Goal: Task Accomplishment & Management: Use online tool/utility

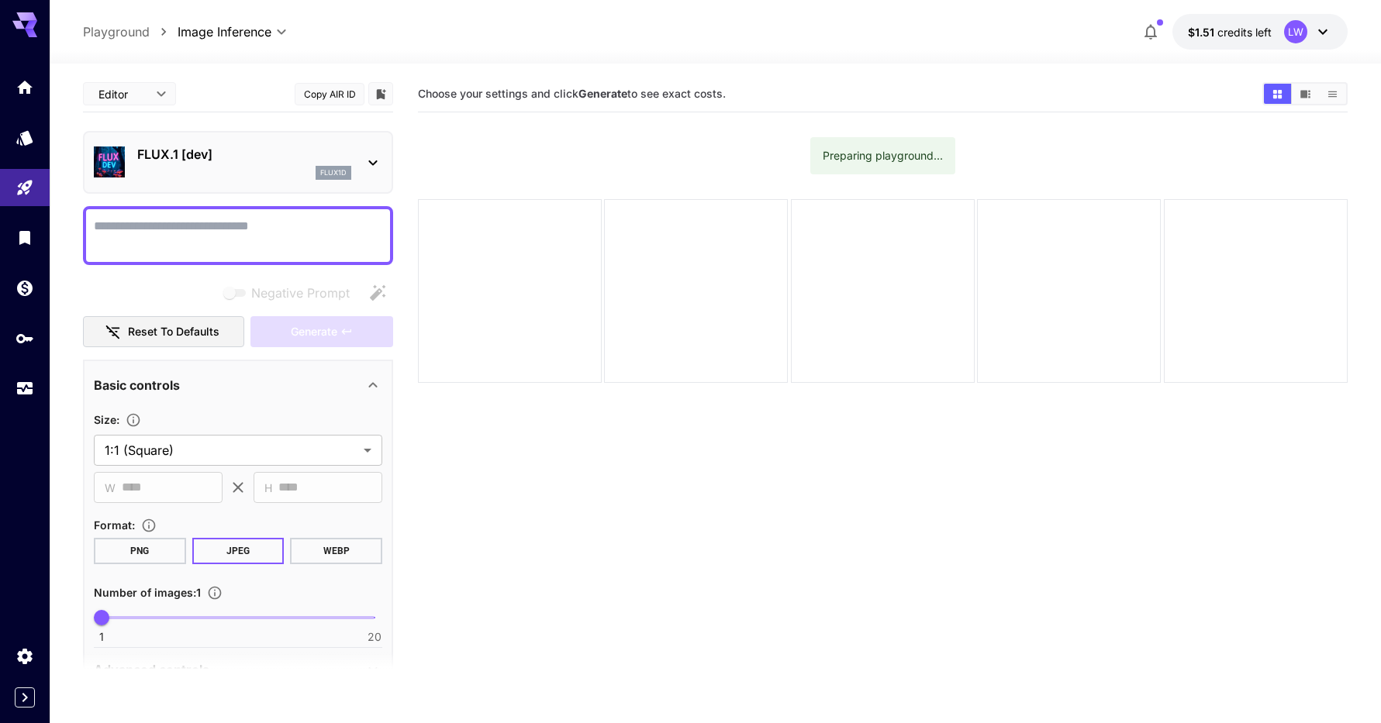
click at [1320, 29] on icon at bounding box center [1322, 31] width 19 height 19
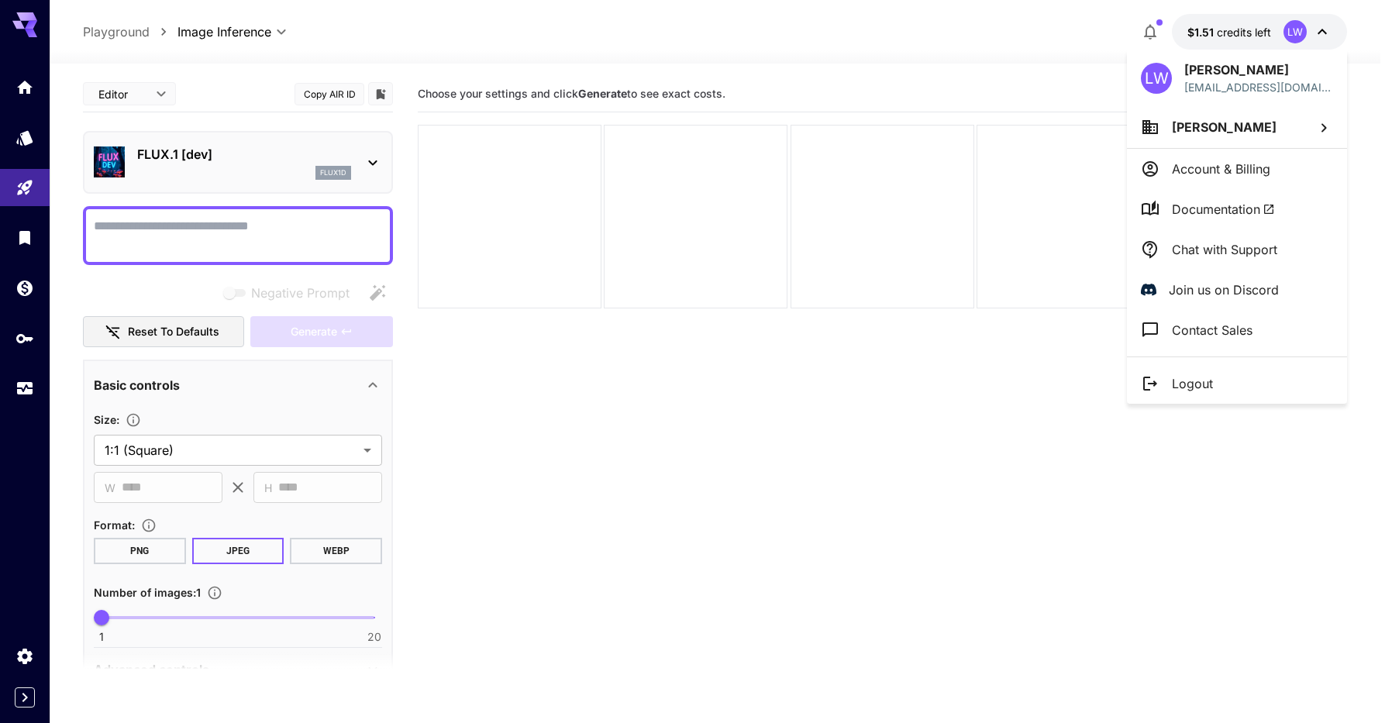
click at [1324, 29] on div at bounding box center [696, 361] width 1392 height 723
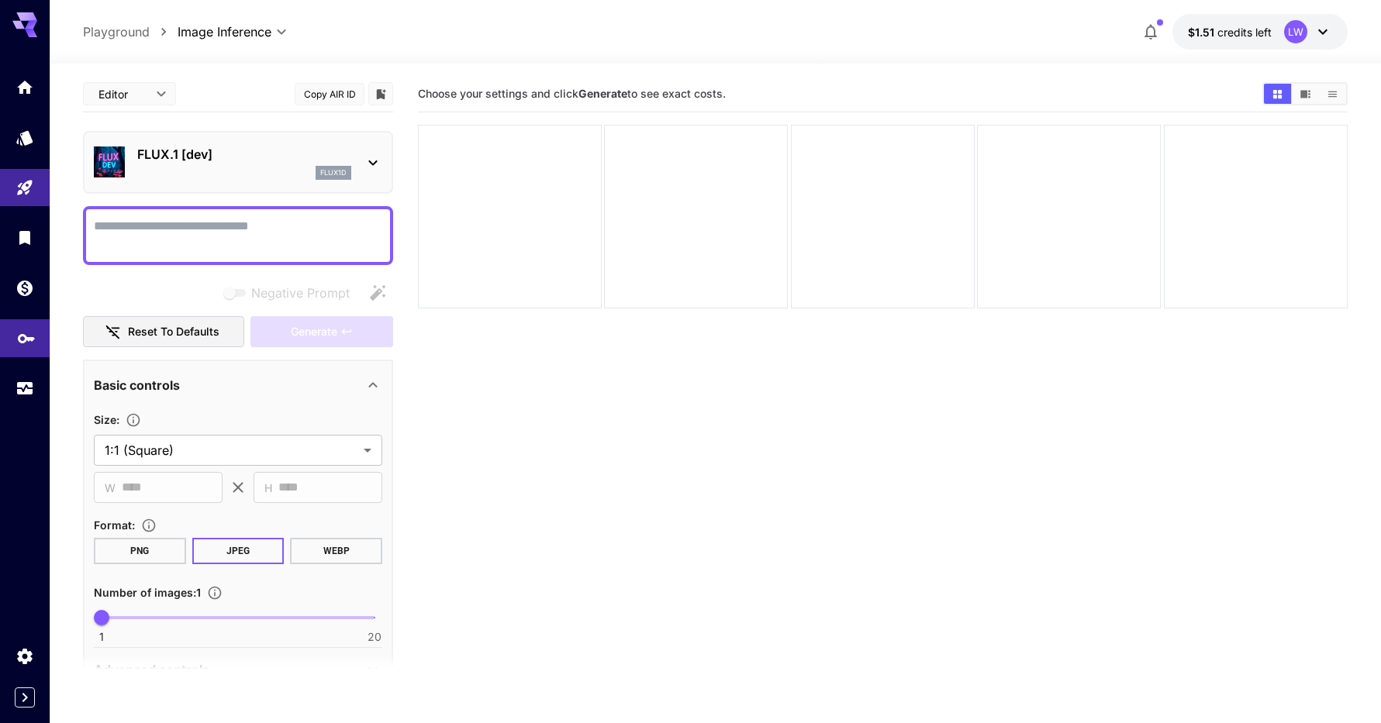
click at [29, 343] on link at bounding box center [25, 338] width 50 height 38
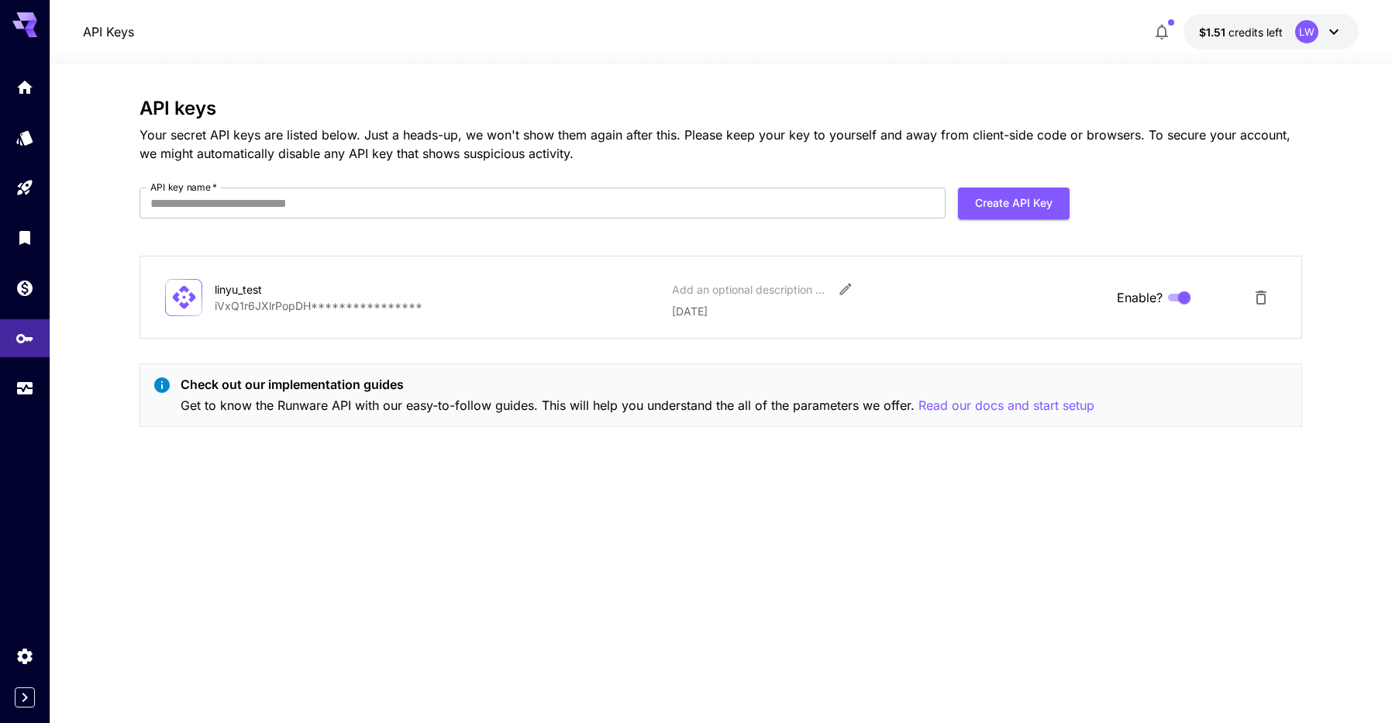
click at [1245, 45] on div at bounding box center [721, 54] width 1343 height 19
click at [1268, 37] on span "credits left" at bounding box center [1256, 32] width 54 height 13
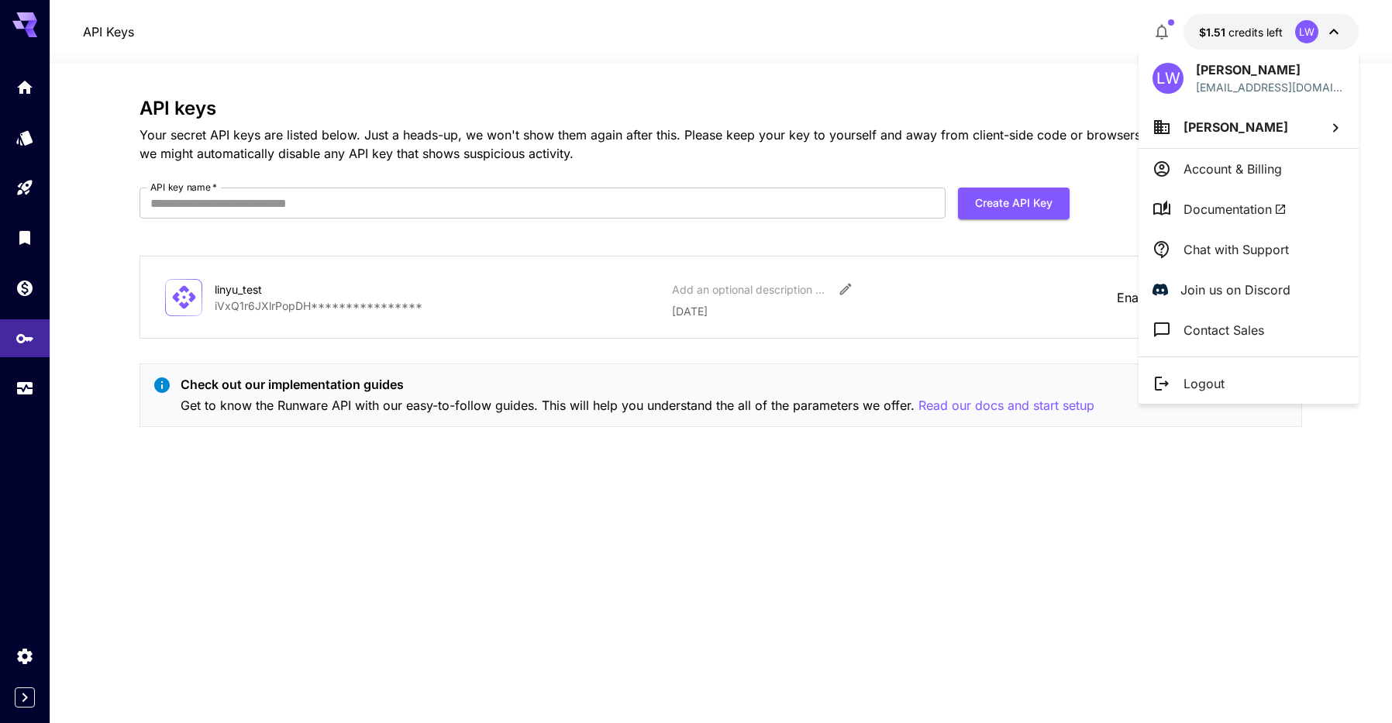
click at [958, 334] on div at bounding box center [696, 361] width 1392 height 723
